Goal: Task Accomplishment & Management: Use online tool/utility

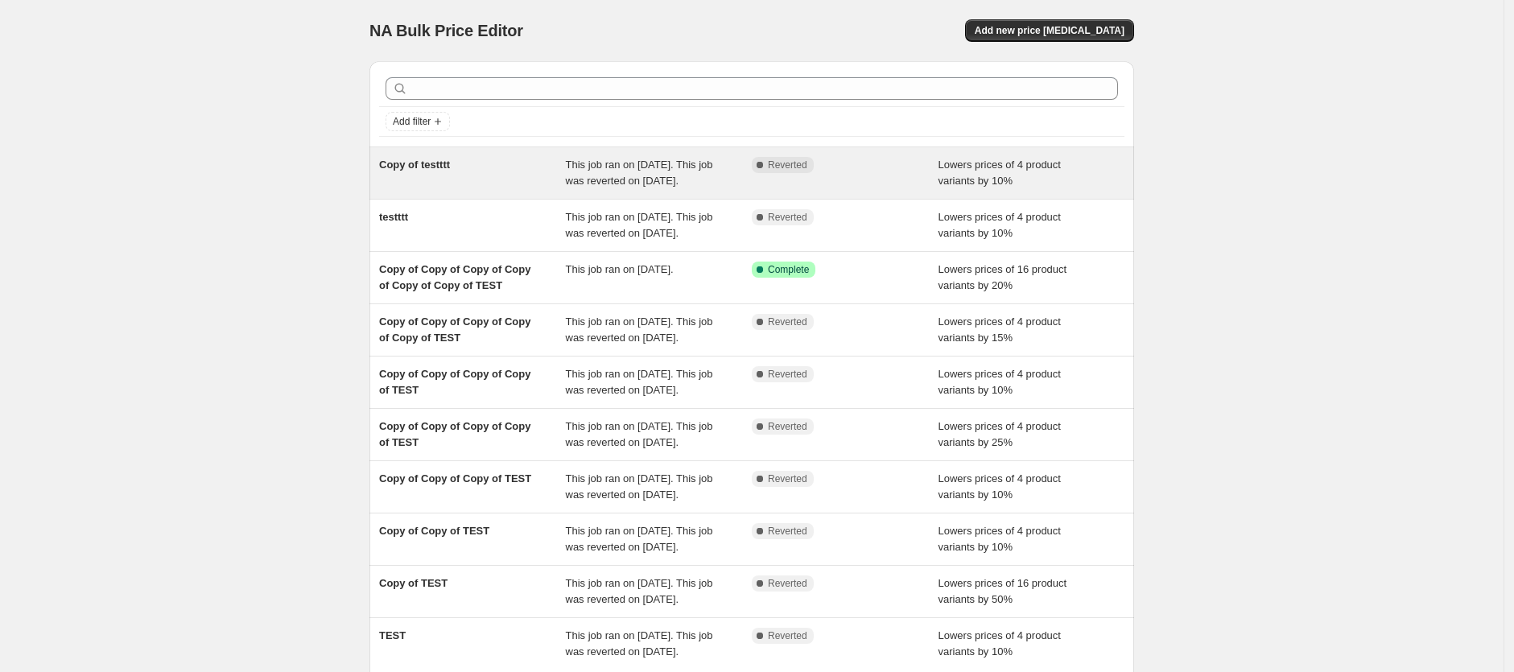
click at [899, 181] on div "Complete Reverted" at bounding box center [845, 173] width 187 height 32
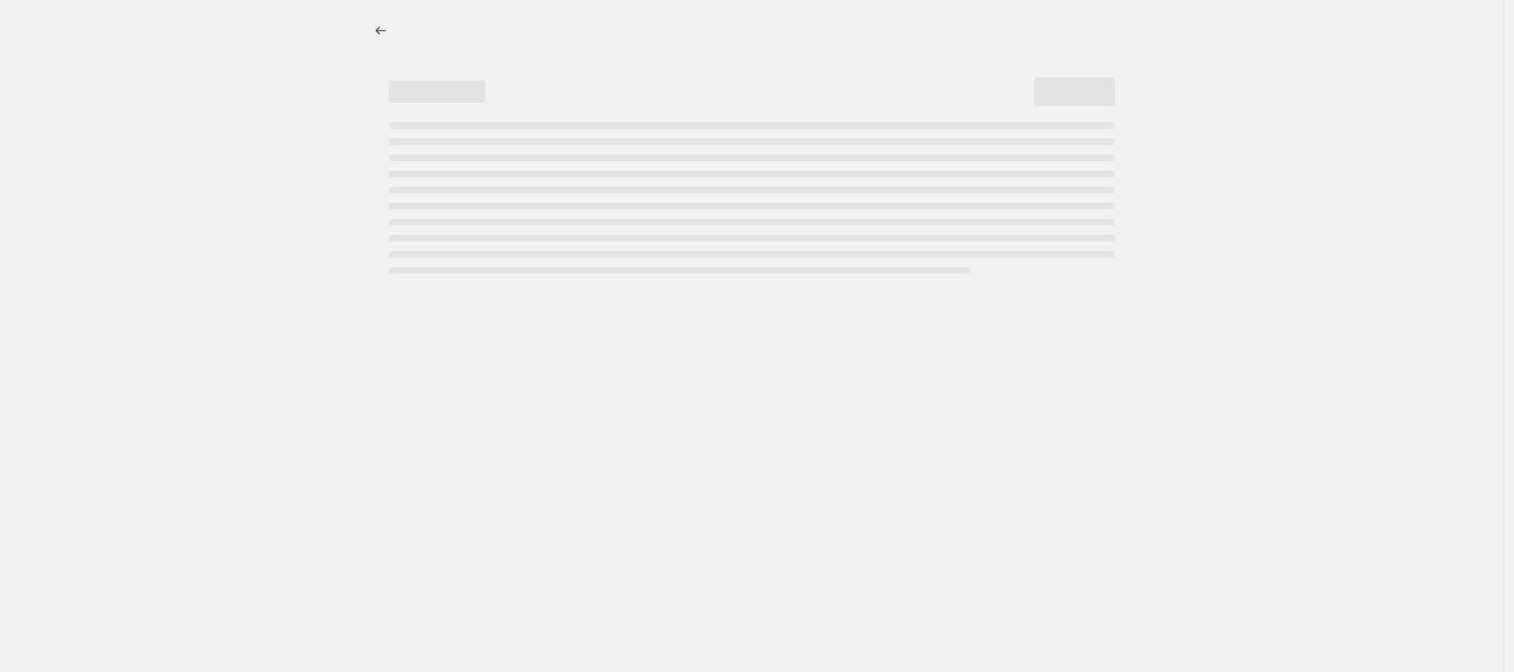
select select "percentage"
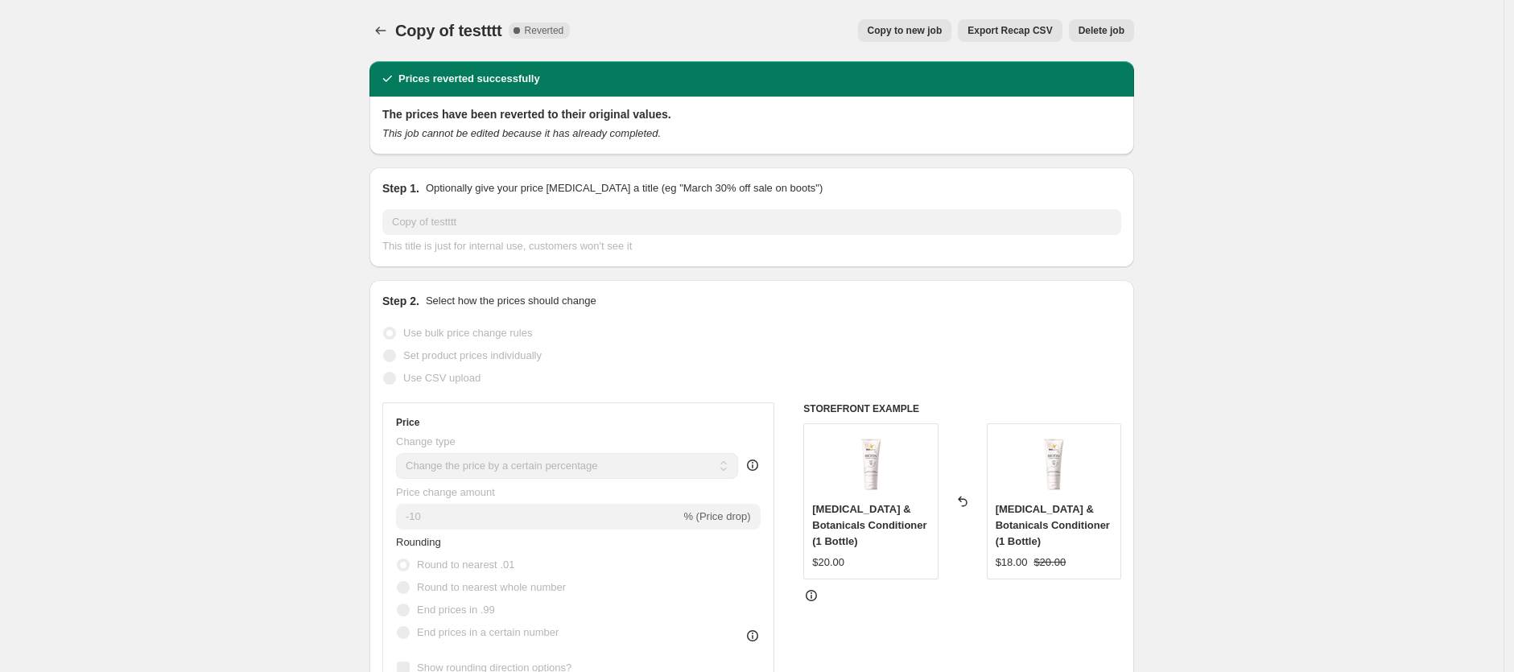
click at [918, 35] on span "Copy to new job" at bounding box center [905, 30] width 75 height 13
select select "percentage"
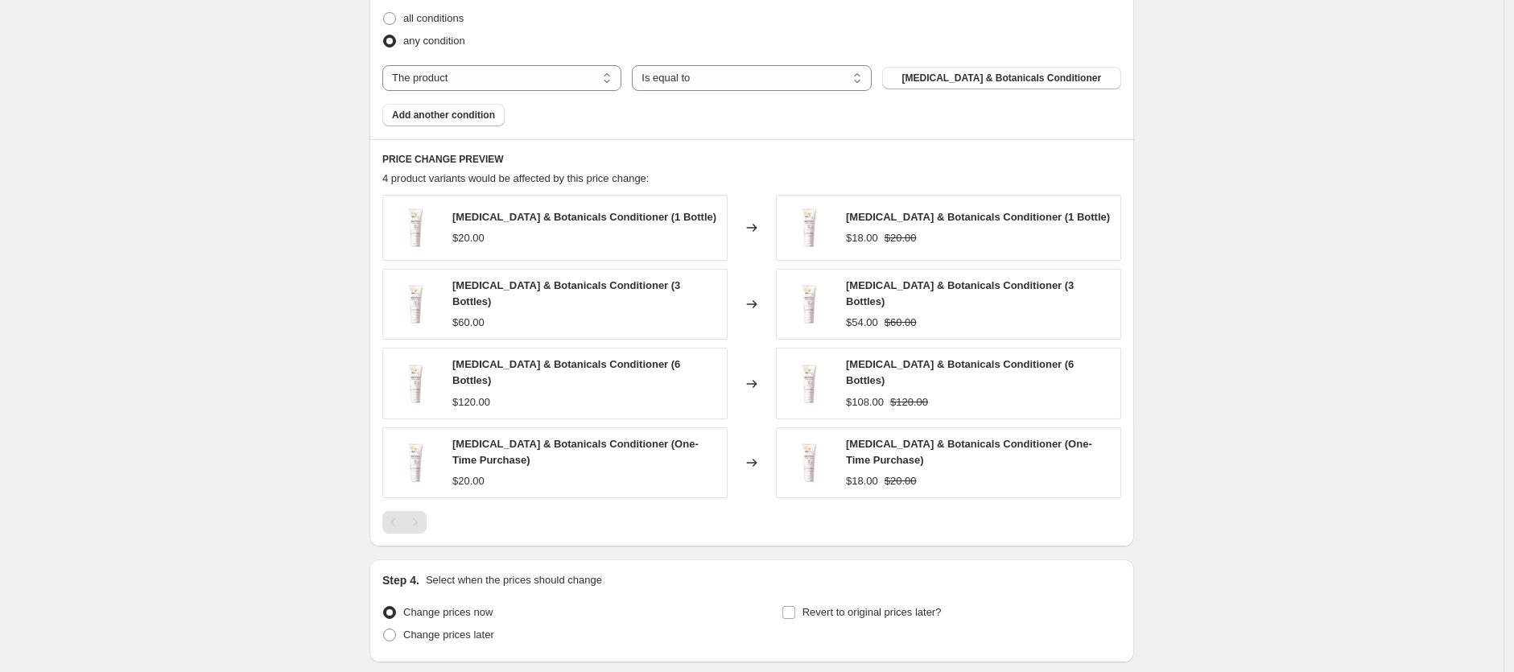
scroll to position [1050, 0]
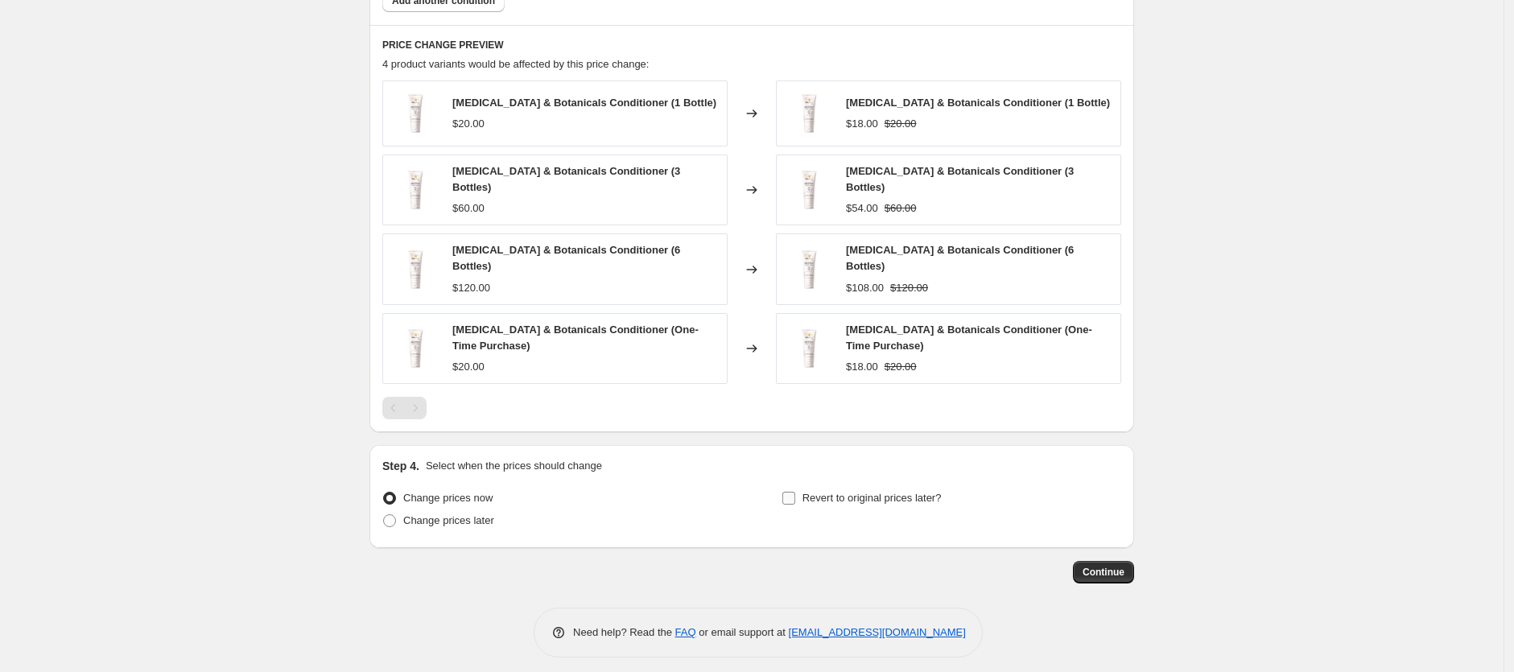
click at [793, 492] on input "Revert to original prices later?" at bounding box center [788, 498] width 13 height 13
checkbox input "true"
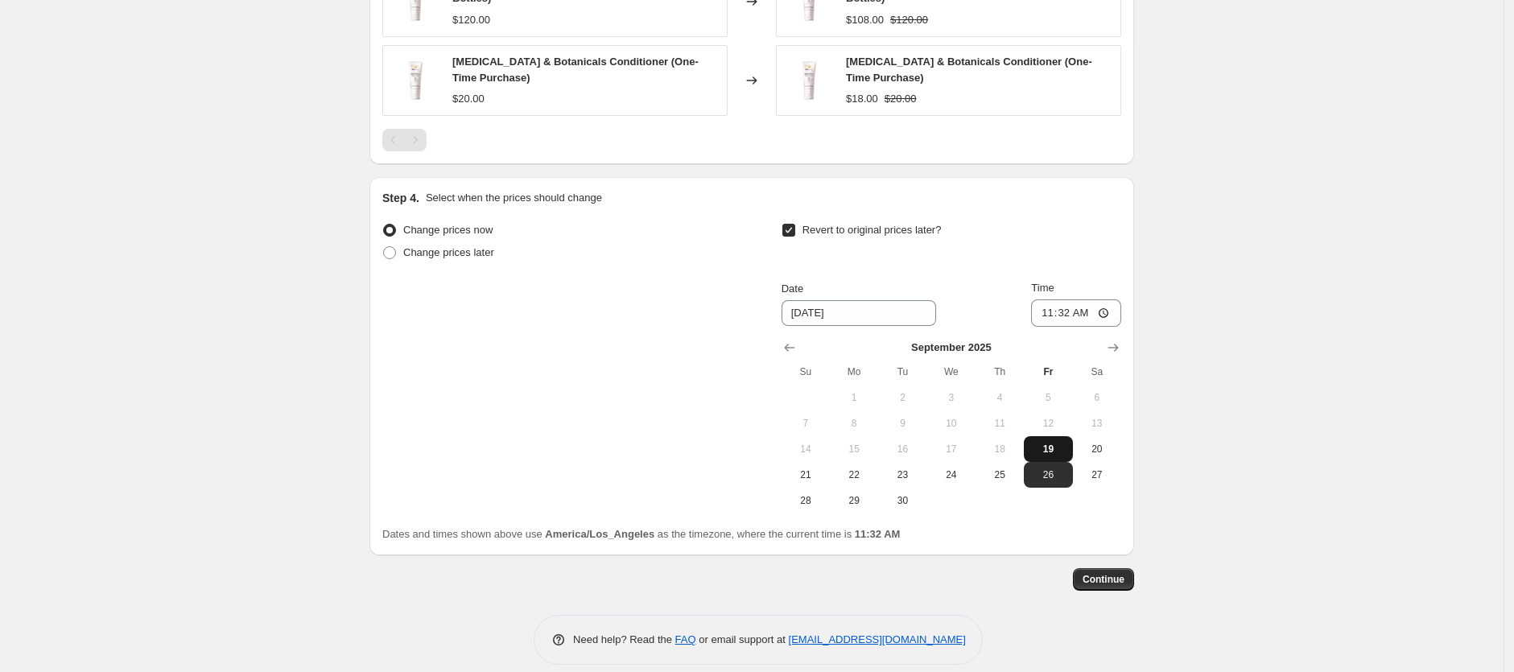
scroll to position [1324, 0]
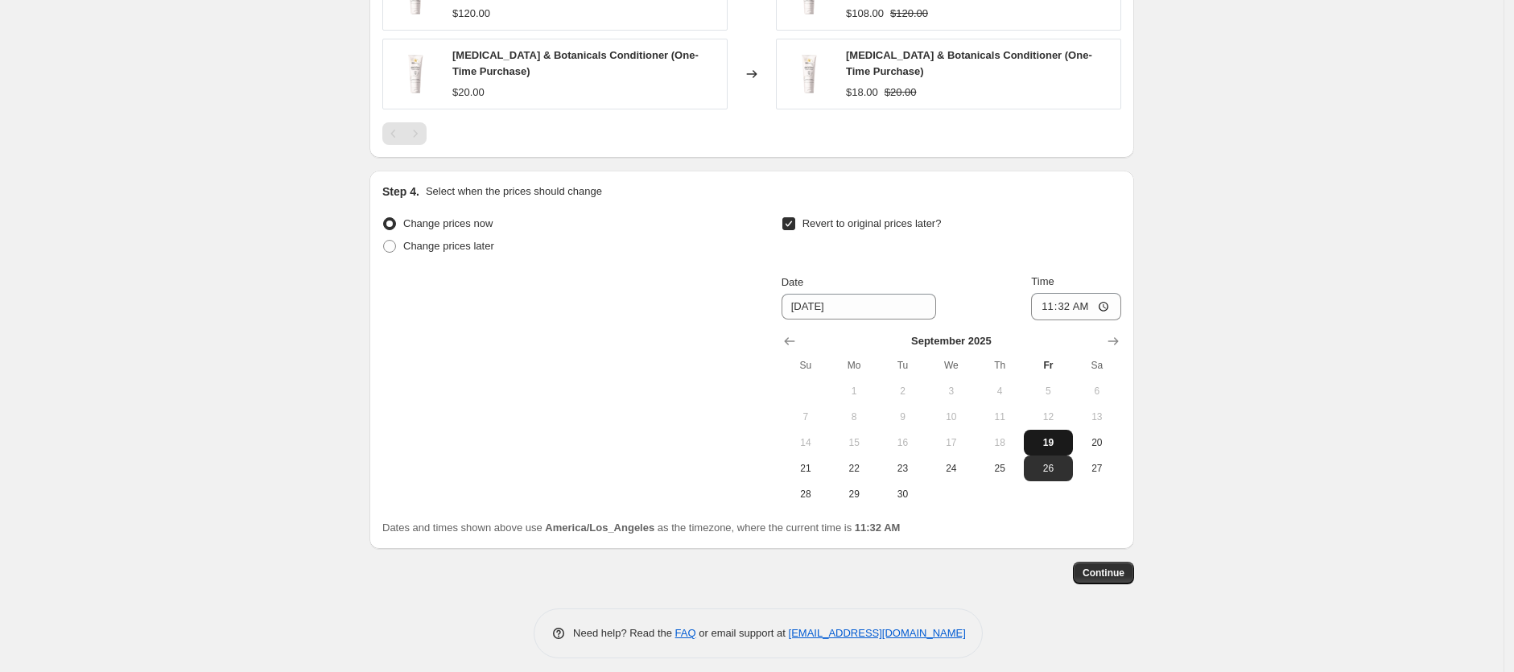
click at [1056, 430] on button "19" at bounding box center [1048, 443] width 48 height 26
type input "[DATE]"
click at [1066, 295] on input "11:32" at bounding box center [1076, 306] width 90 height 27
type input "11:42"
click at [1133, 564] on button "Continue" at bounding box center [1103, 573] width 61 height 23
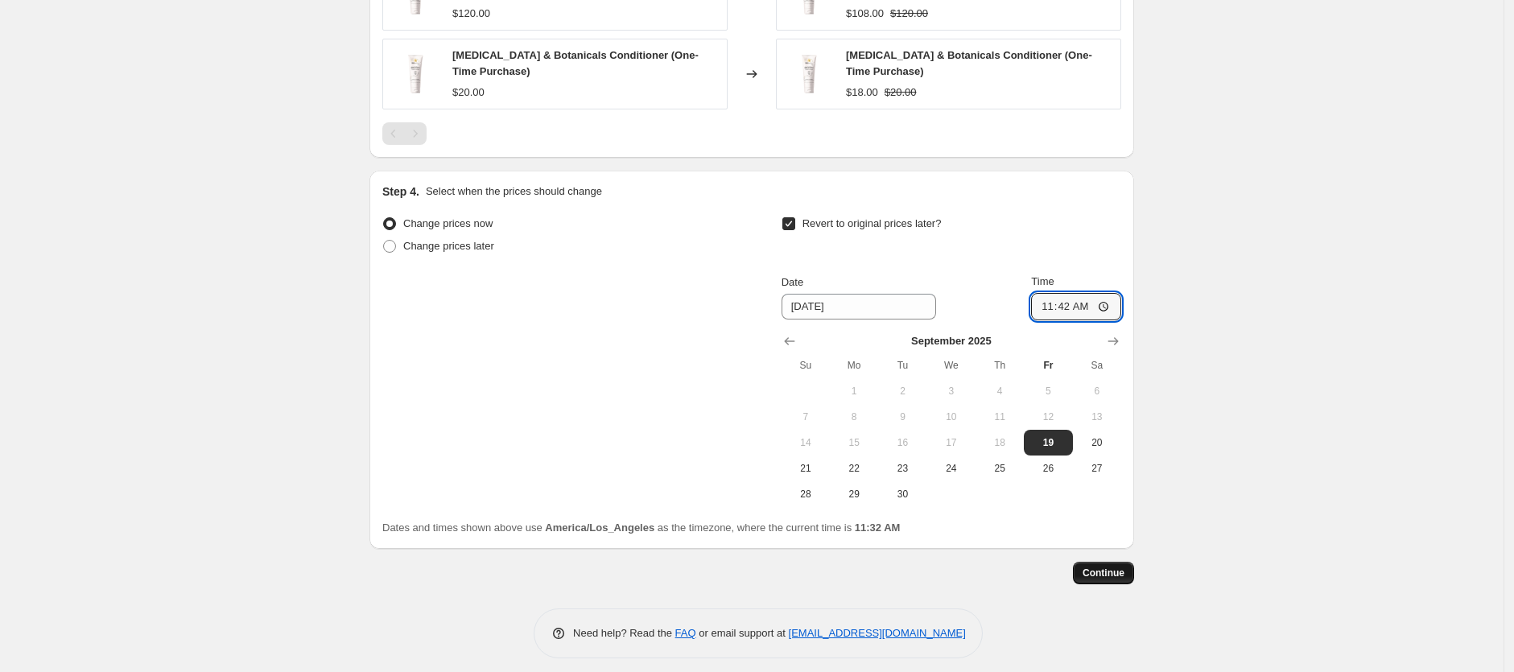
scroll to position [0, 0]
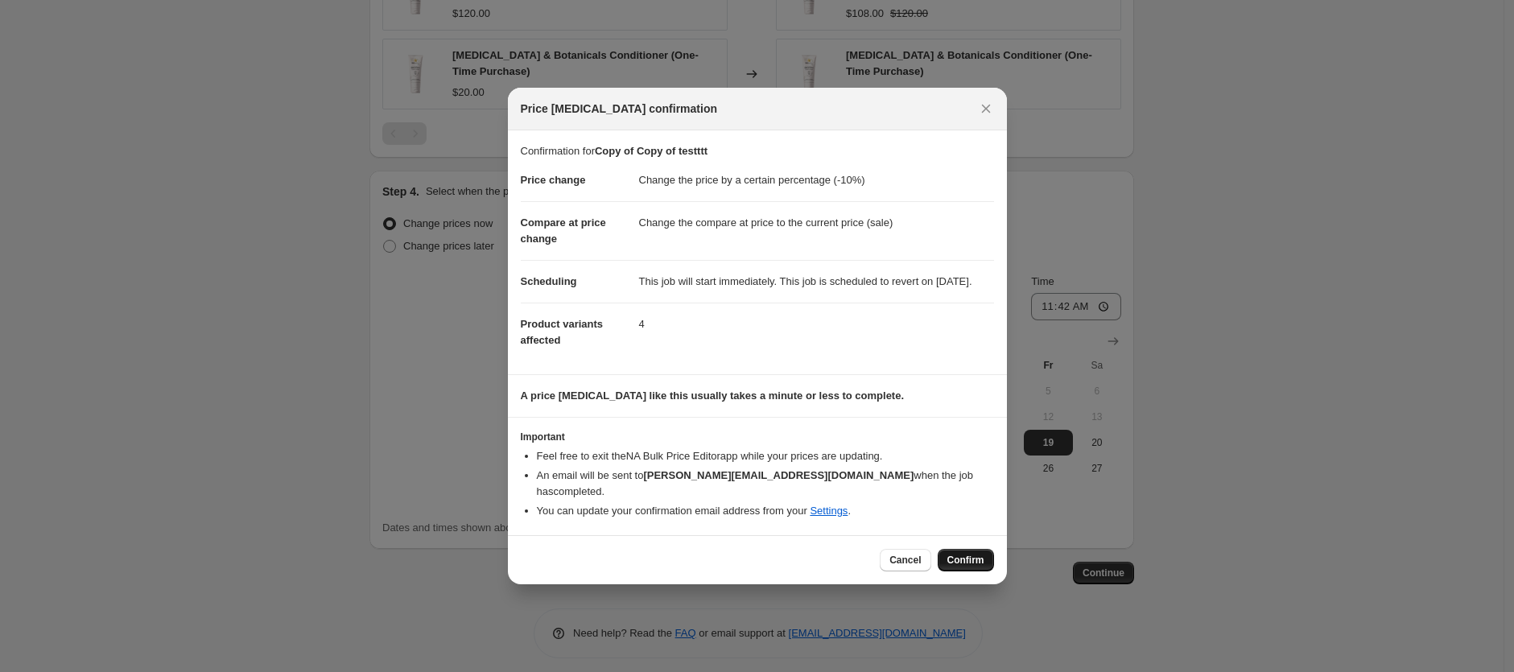
click at [956, 556] on span "Confirm" at bounding box center [965, 560] width 37 height 13
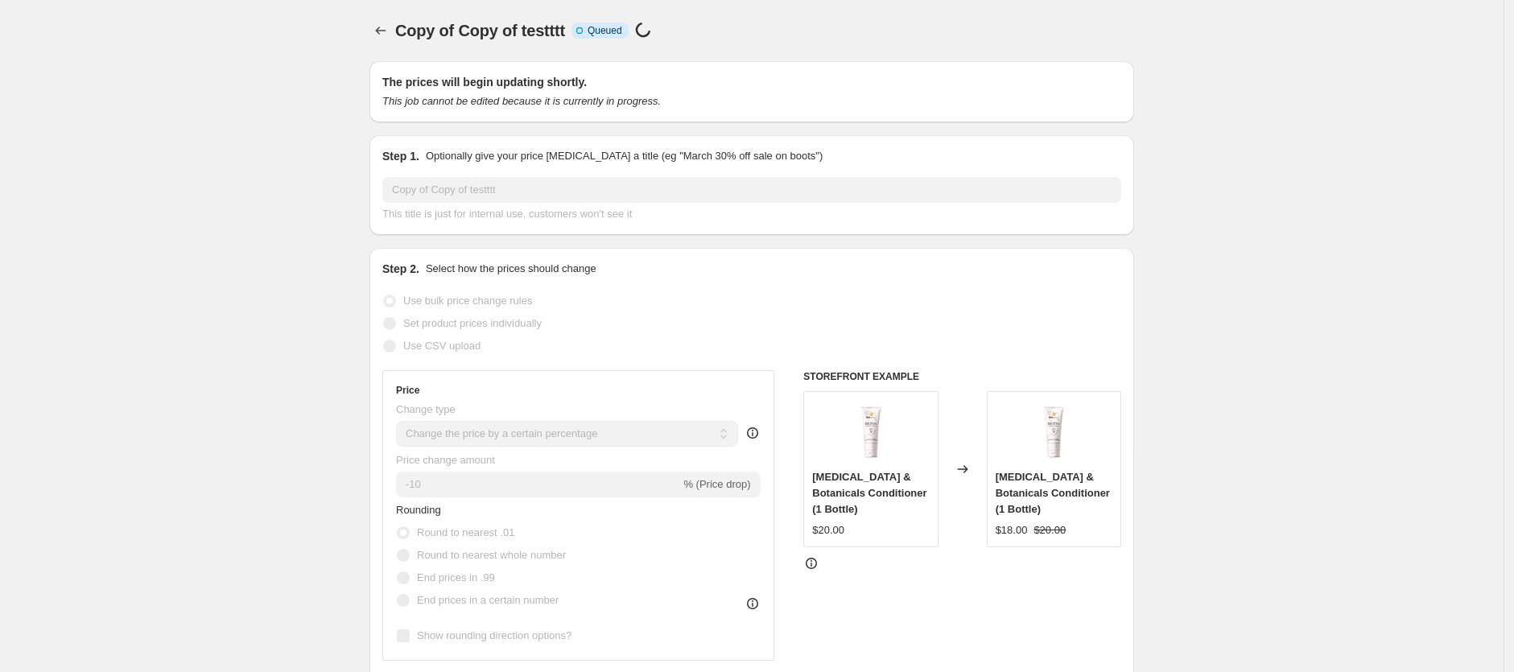
scroll to position [1324, 0]
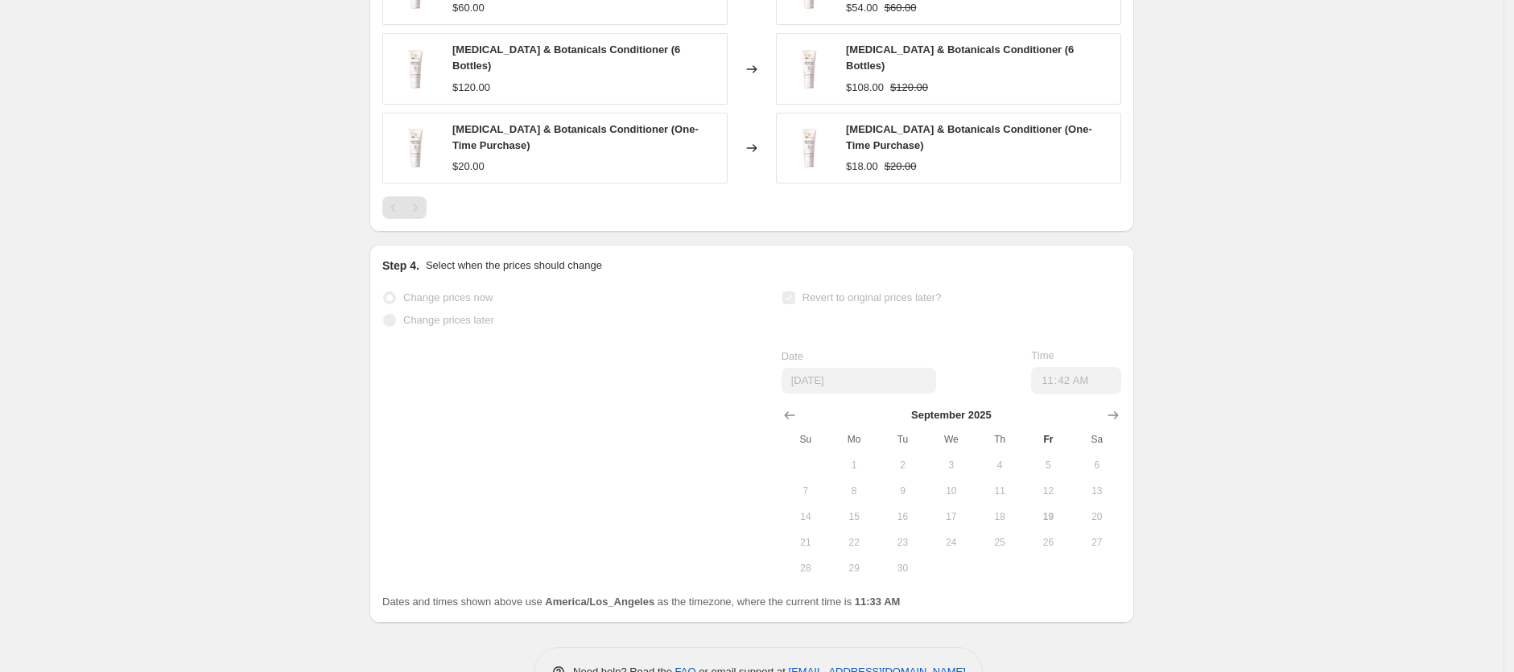
select select "percentage"
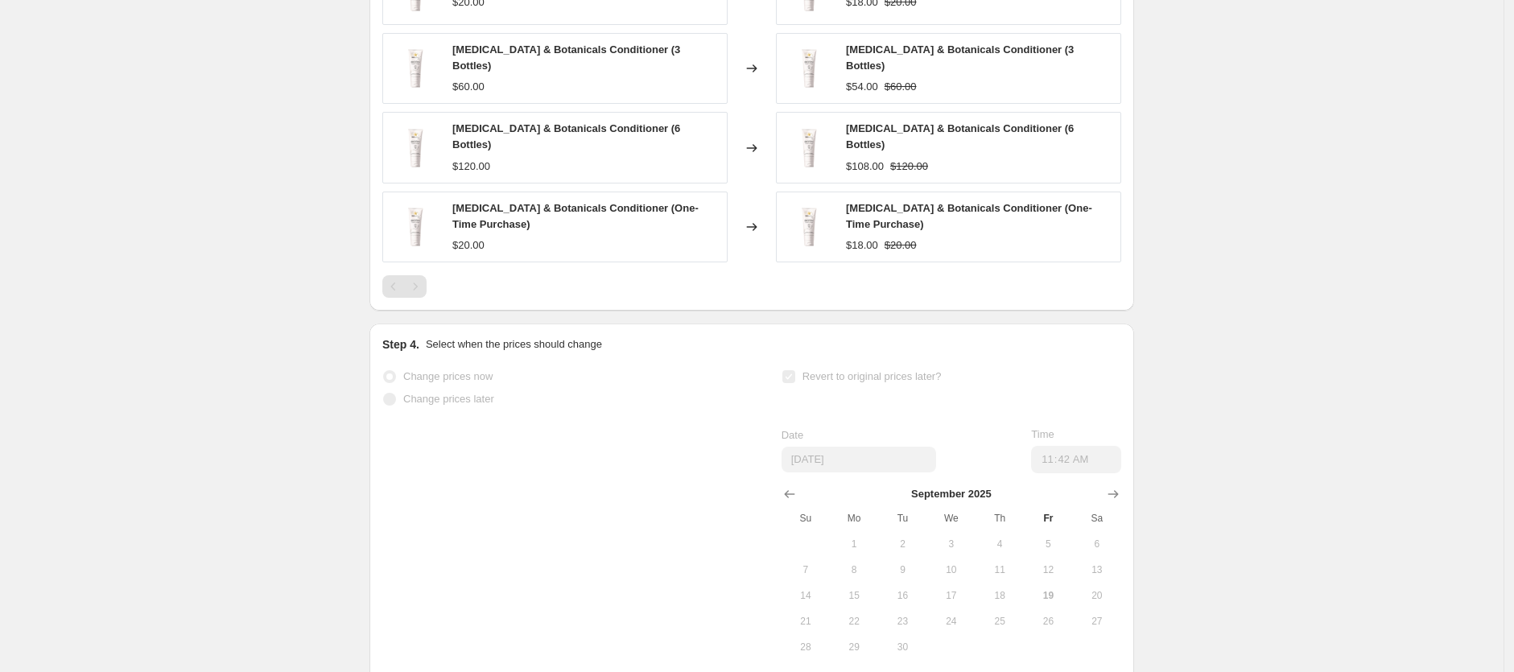
scroll to position [0, 0]
